Goal: Task Accomplishment & Management: Complete application form

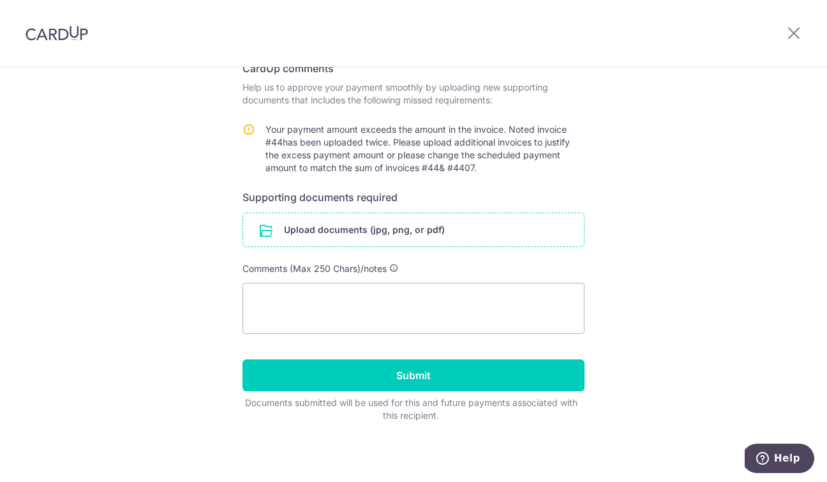
scroll to position [75, 0]
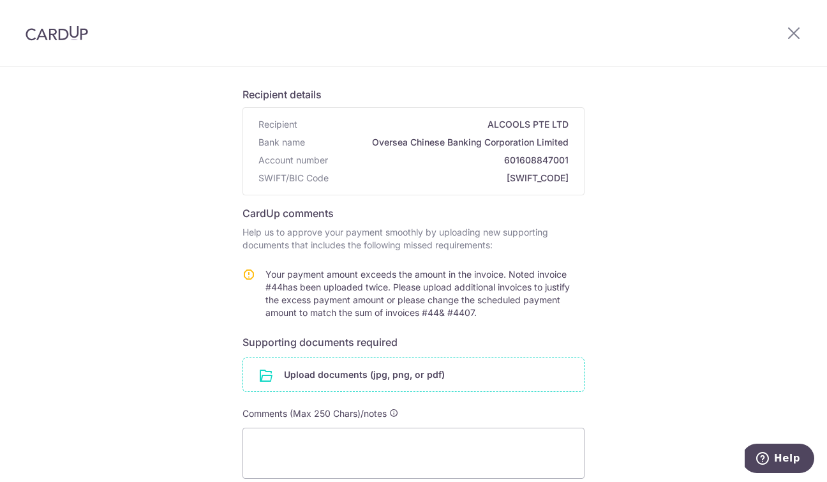
click at [301, 387] on input "file" at bounding box center [413, 374] width 341 height 33
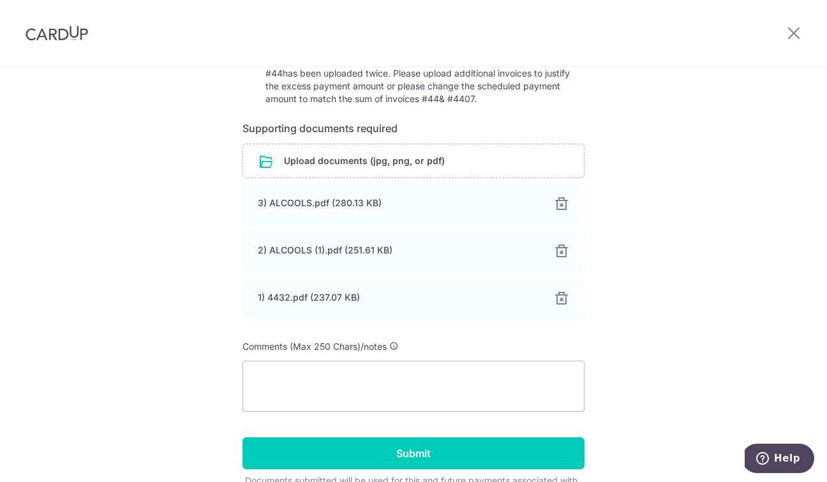
scroll to position [310, 0]
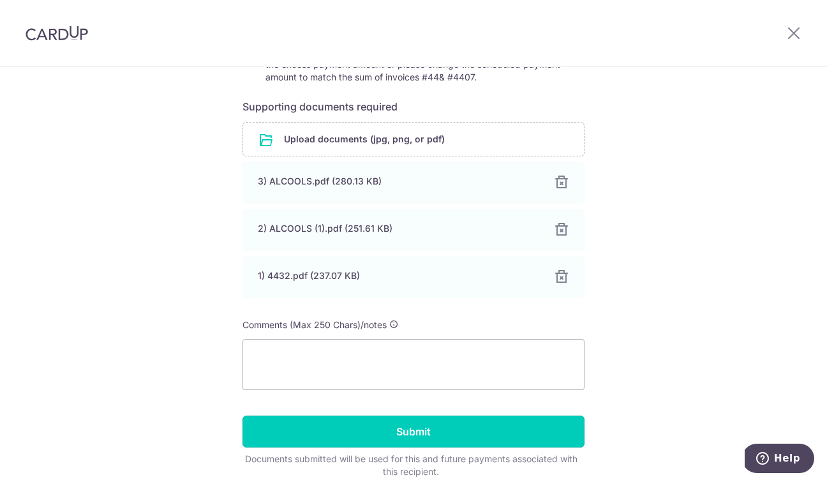
click at [428, 432] on input "Submit" at bounding box center [413, 431] width 342 height 32
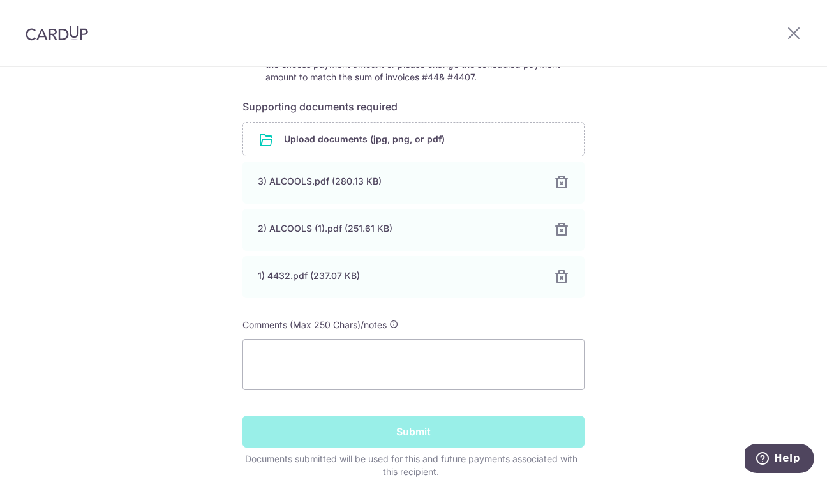
scroll to position [193, 0]
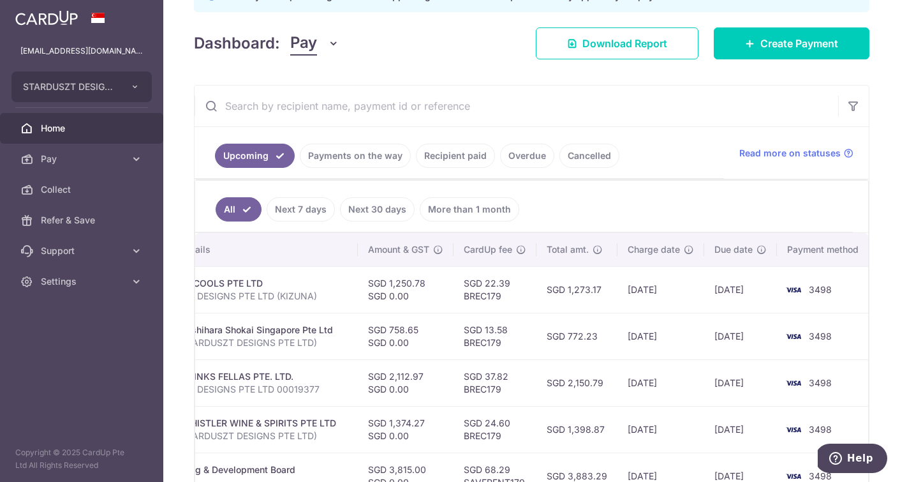
scroll to position [0, 331]
